Goal: Information Seeking & Learning: Learn about a topic

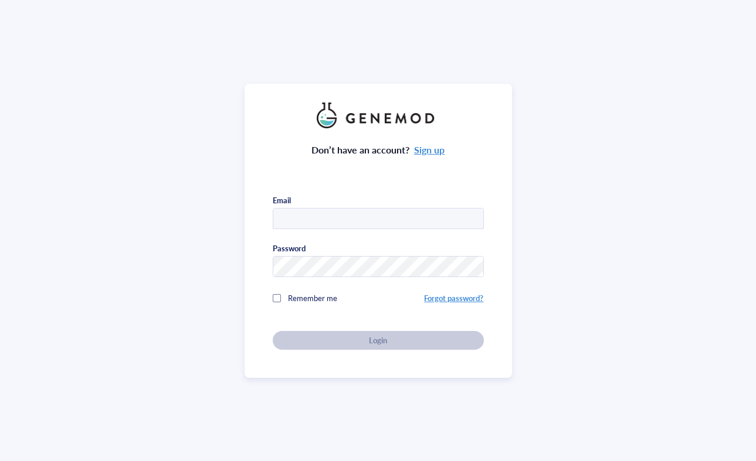
type input "[EMAIL_ADDRESS][PERSON_NAME][DOMAIN_NAME]"
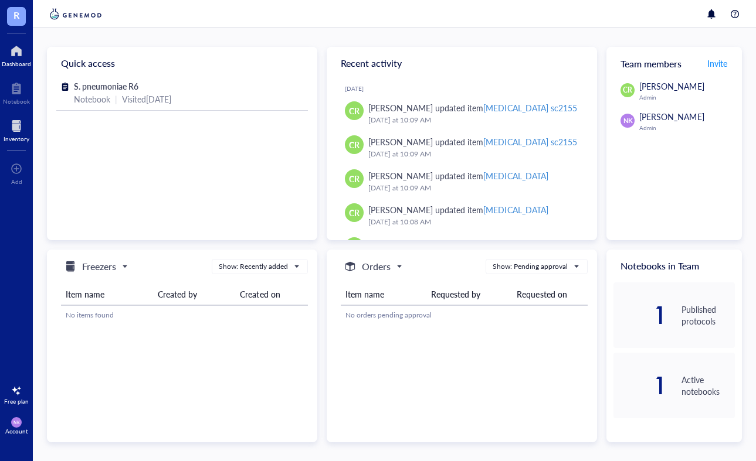
click at [14, 126] on div at bounding box center [17, 126] width 26 height 19
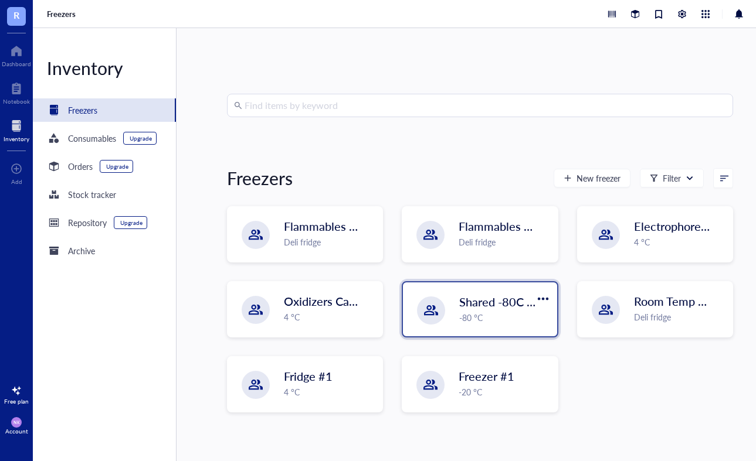
click at [482, 300] on span "Shared -80C Freezer" at bounding box center [512, 302] width 106 height 16
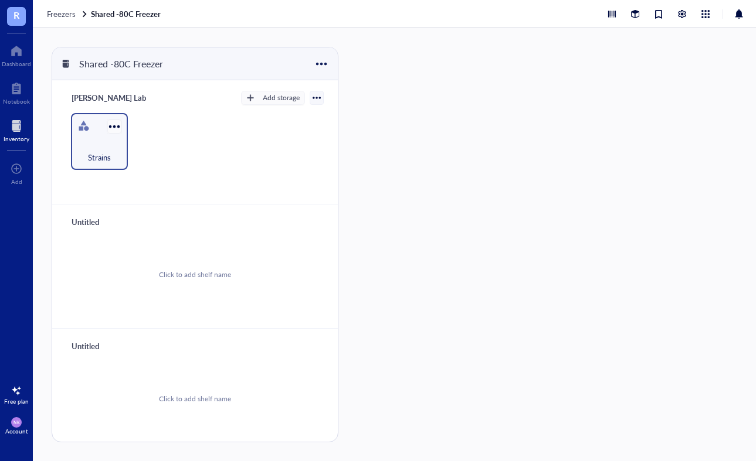
click at [109, 123] on div at bounding box center [114, 126] width 17 height 17
click at [85, 134] on div at bounding box center [83, 126] width 19 height 19
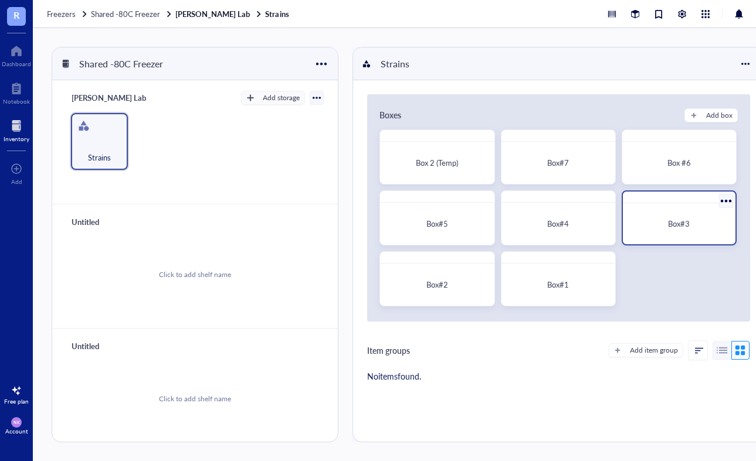
click at [653, 231] on div "Box#3" at bounding box center [678, 224] width 103 height 32
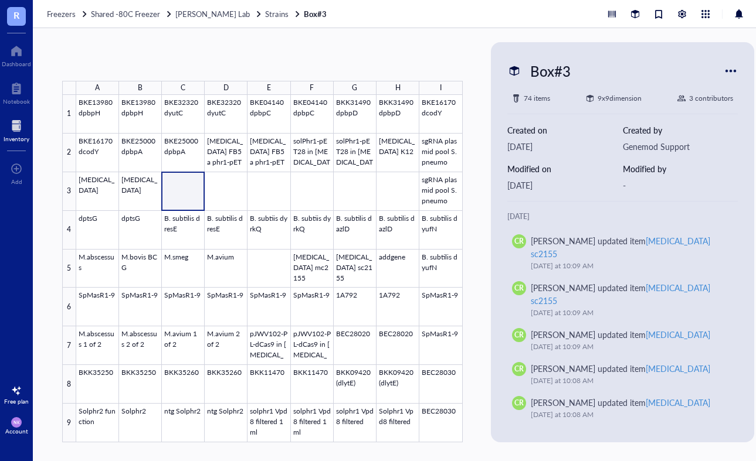
click at [185, 192] on div at bounding box center [269, 269] width 386 height 348
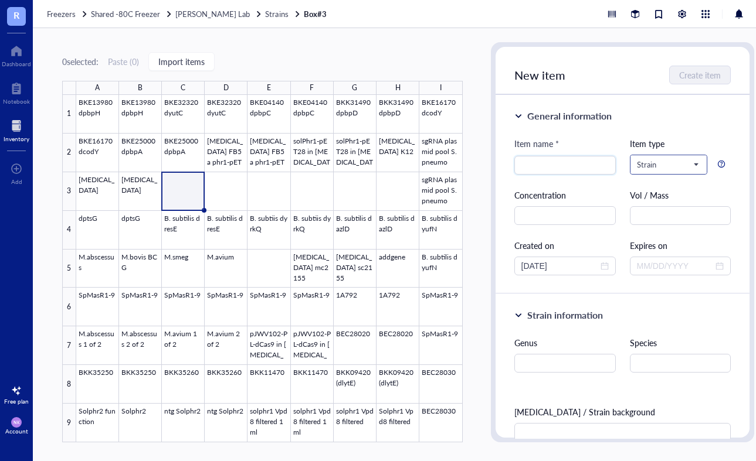
click at [693, 164] on span at bounding box center [669, 165] width 64 height 18
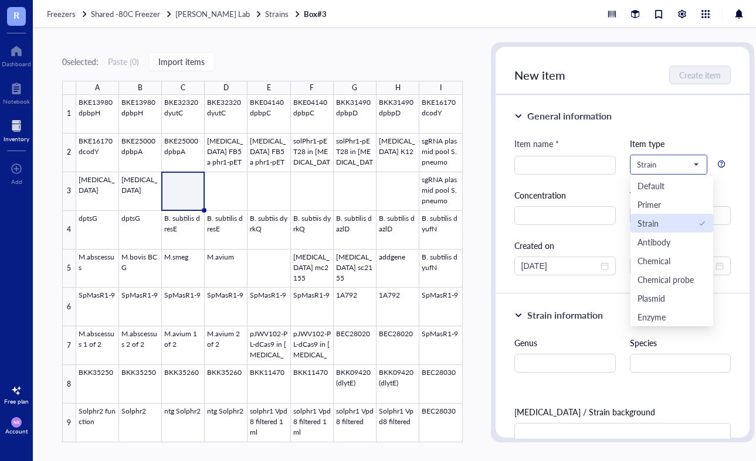
scroll to position [38, 0]
click at [658, 262] on div "Plasmid" at bounding box center [651, 260] width 28 height 13
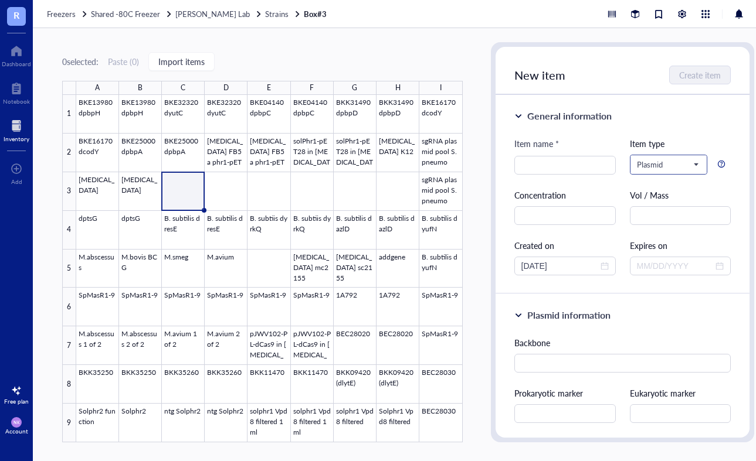
click at [672, 162] on span "Plasmid" at bounding box center [668, 164] width 62 height 11
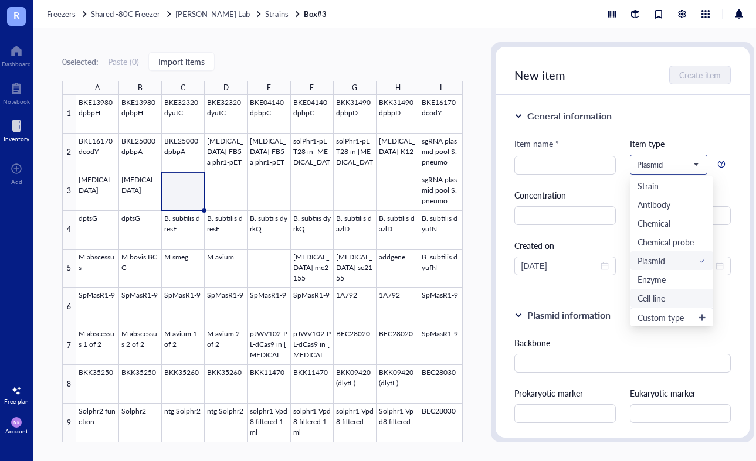
click at [657, 298] on div "Cell line" at bounding box center [651, 298] width 28 height 13
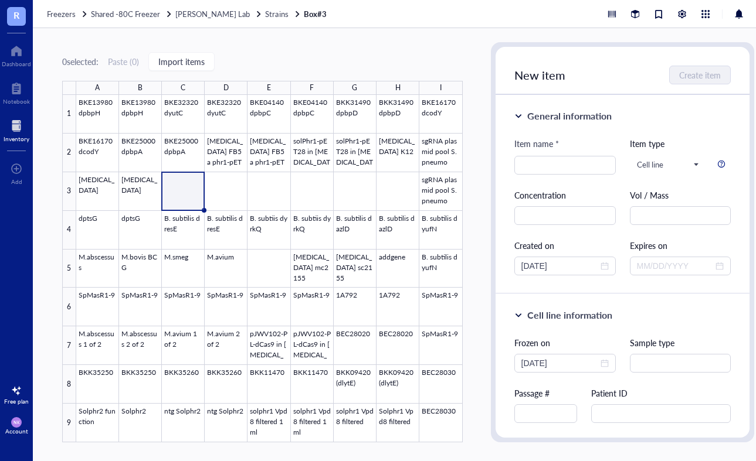
scroll to position [0, 0]
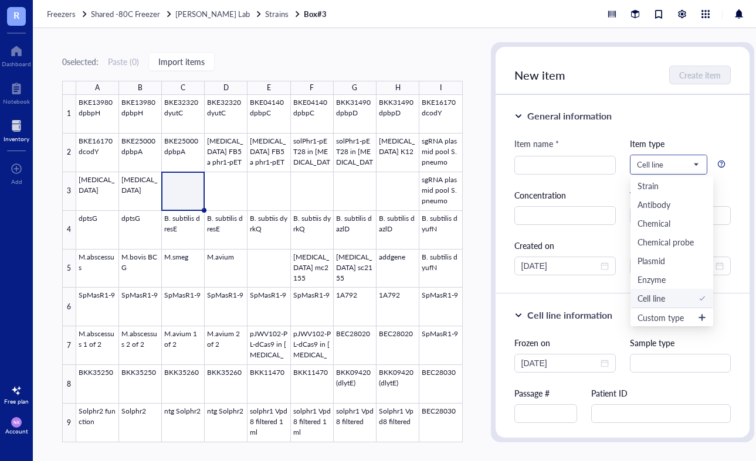
click at [660, 156] on input "search" at bounding box center [663, 165] width 53 height 18
click at [652, 182] on div "Strain" at bounding box center [647, 185] width 21 height 13
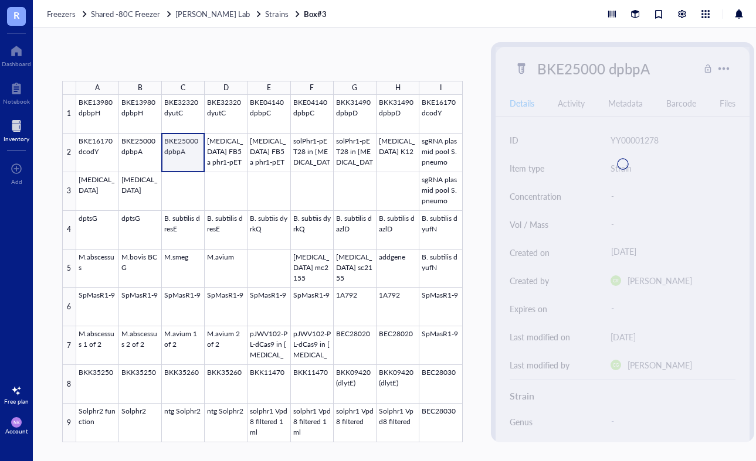
click at [185, 155] on div at bounding box center [269, 269] width 386 height 348
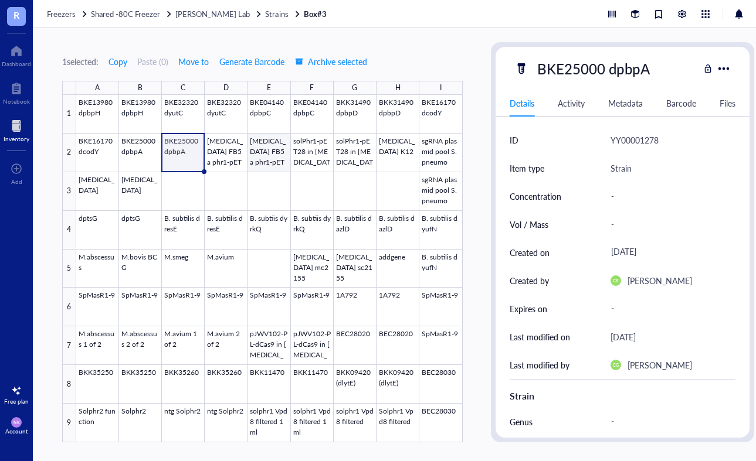
click at [273, 155] on div at bounding box center [269, 269] width 386 height 348
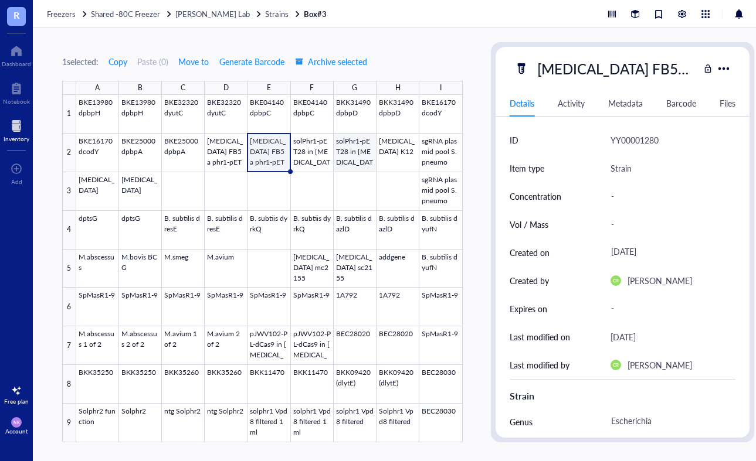
click at [359, 154] on div at bounding box center [269, 269] width 386 height 348
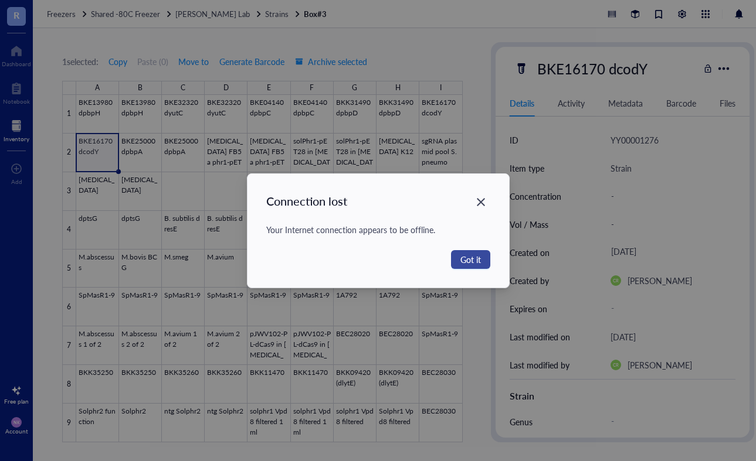
click at [464, 257] on span "Got it" at bounding box center [470, 259] width 21 height 13
